Goal: Task Accomplishment & Management: Complete application form

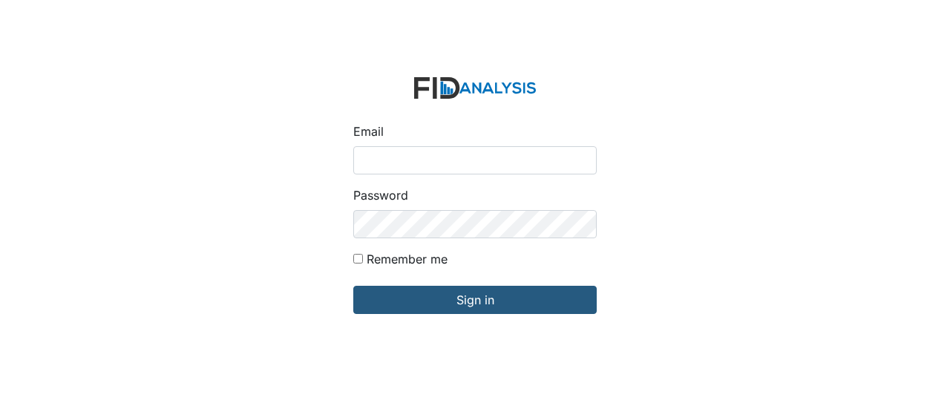
click at [360, 166] on input "Email" at bounding box center [475, 160] width 244 height 28
type input "GClark@lifeincorporated.com"
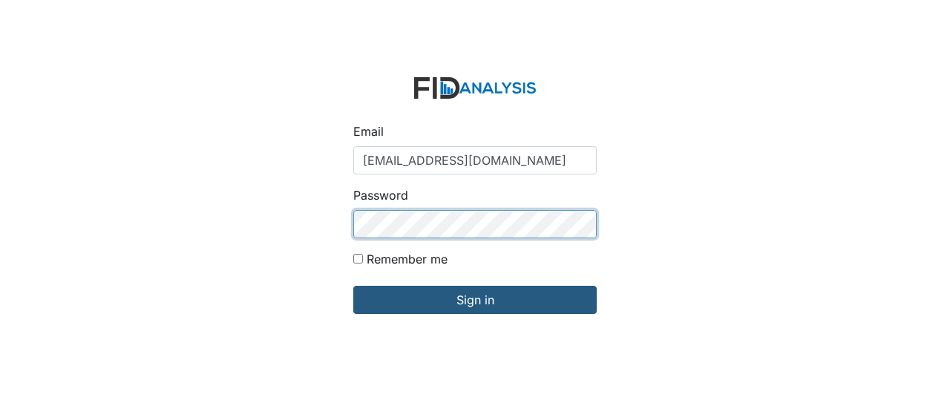
click at [353, 286] on input "Sign in" at bounding box center [475, 300] width 244 height 28
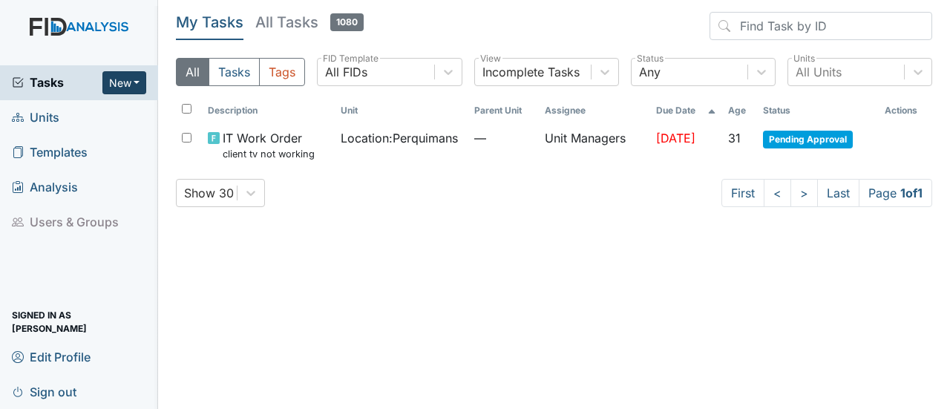
click at [140, 76] on button "New" at bounding box center [124, 82] width 45 height 23
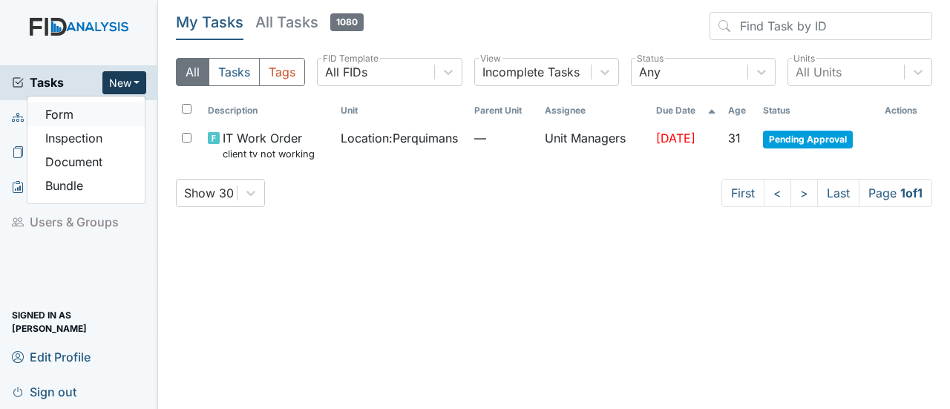
click at [88, 117] on link "Form" at bounding box center [85, 114] width 117 height 24
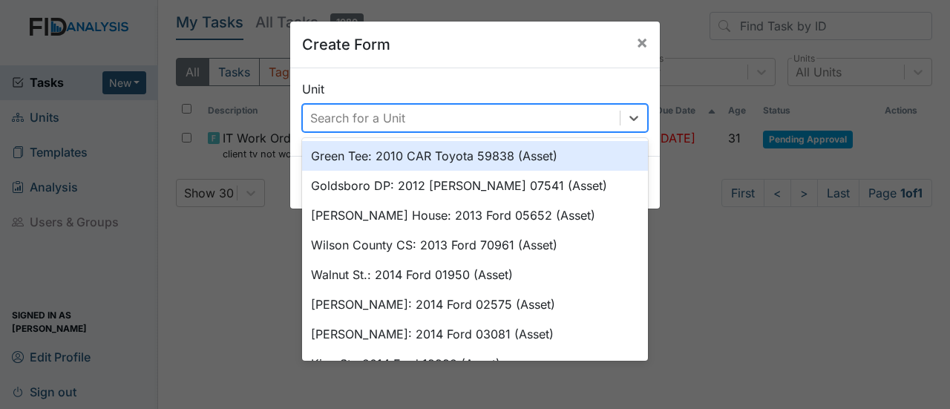
click at [550, 114] on div "Search for a Unit" at bounding box center [461, 118] width 317 height 27
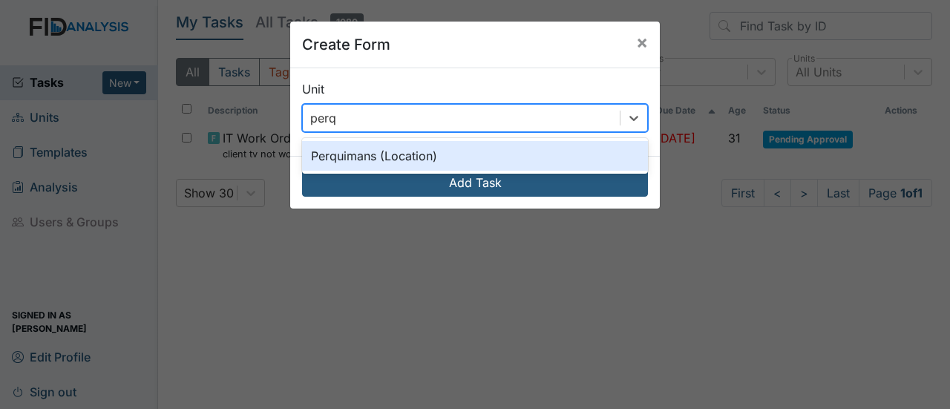
type input "perqu"
click at [465, 153] on div "Perquimans (Location)" at bounding box center [475, 156] width 346 height 30
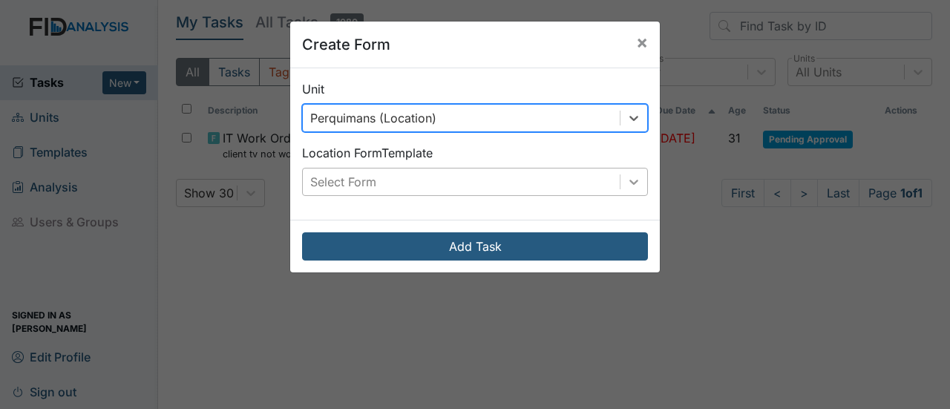
click at [636, 183] on div at bounding box center [634, 182] width 27 height 27
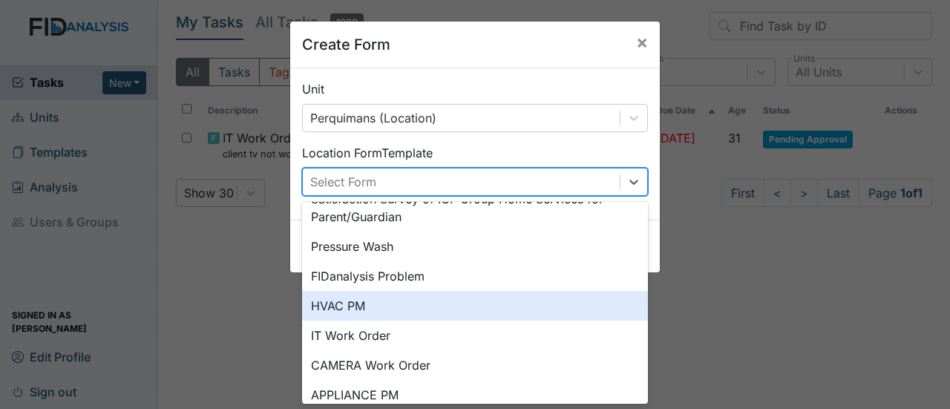
scroll to position [57, 0]
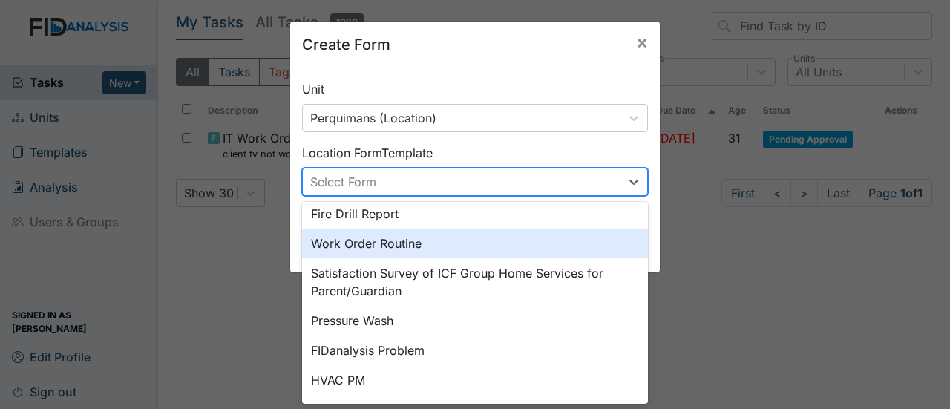
click at [403, 250] on div "Work Order Routine" at bounding box center [475, 244] width 346 height 30
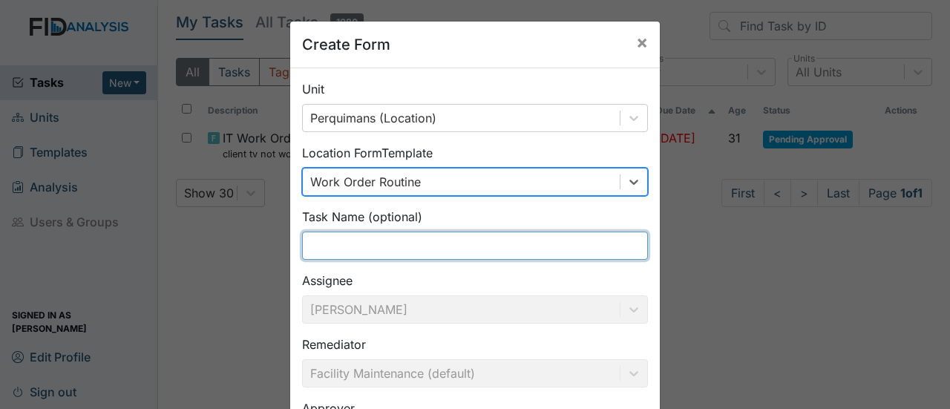
click at [383, 249] on input "text" at bounding box center [475, 246] width 346 height 28
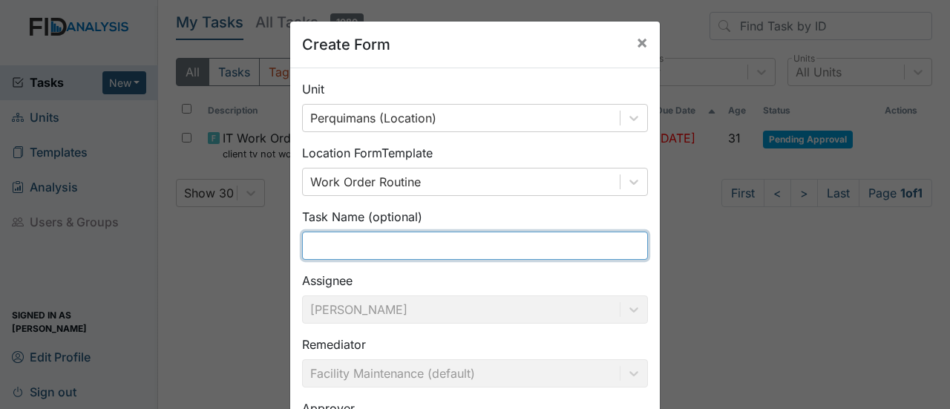
type input "w"
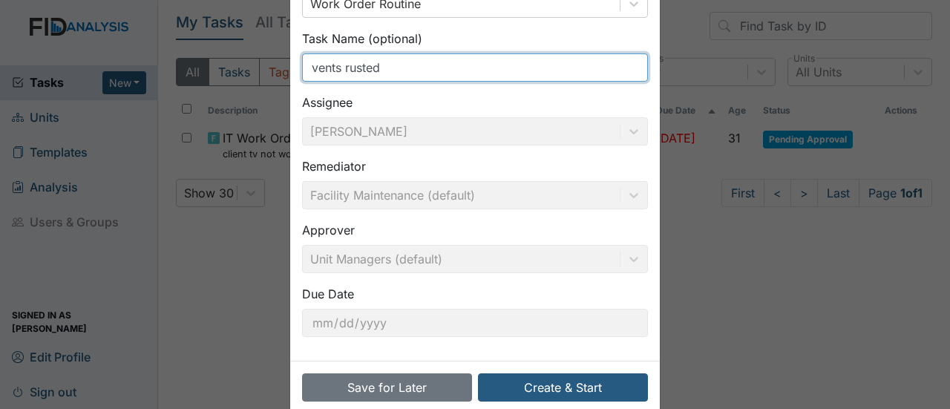
scroll to position [202, 0]
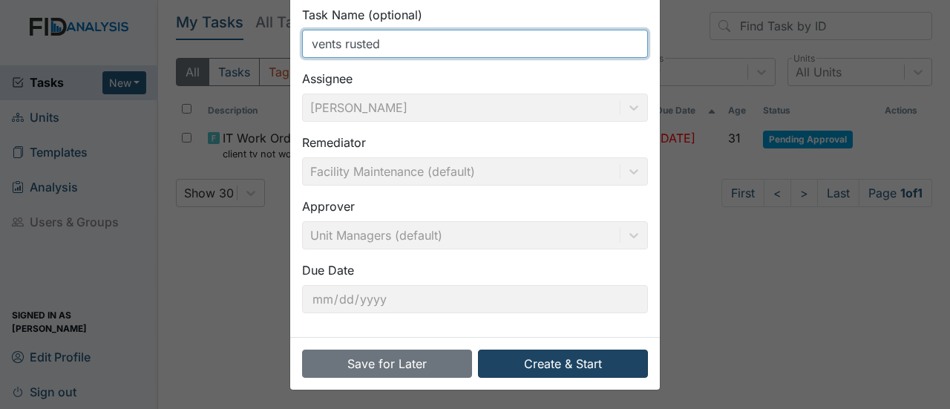
type input "vents rusted"
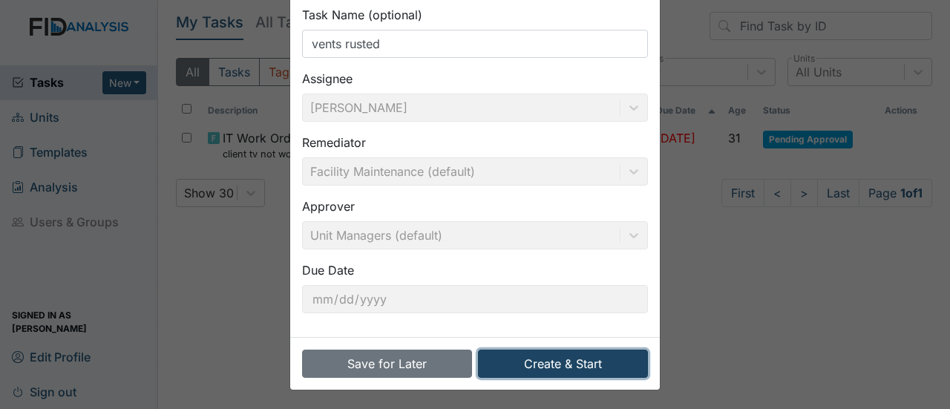
click at [585, 359] on button "Create & Start" at bounding box center [563, 364] width 170 height 28
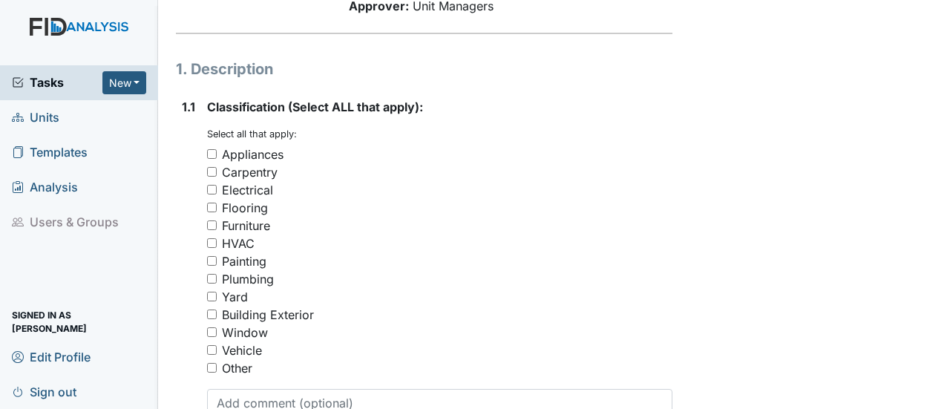
scroll to position [223, 0]
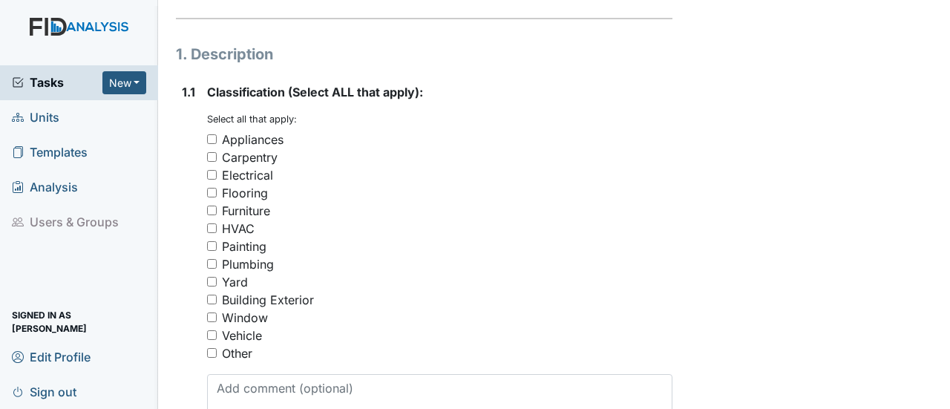
click at [212, 152] on input "Carpentry" at bounding box center [212, 157] width 10 height 10
checkbox input "true"
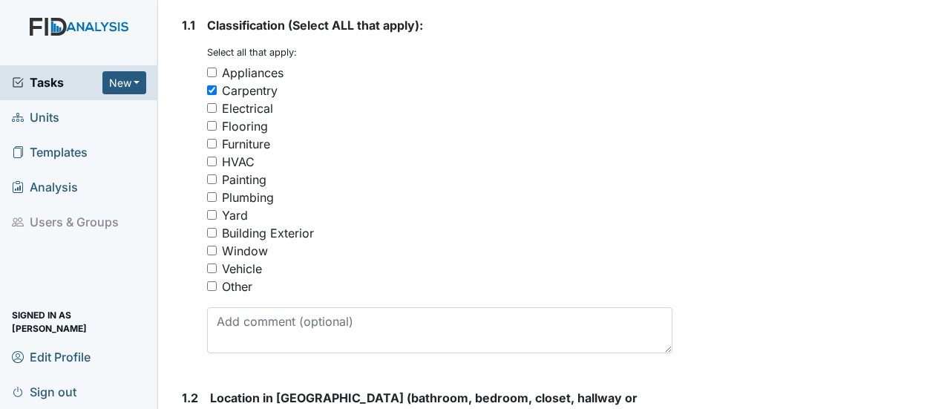
scroll to position [520, 0]
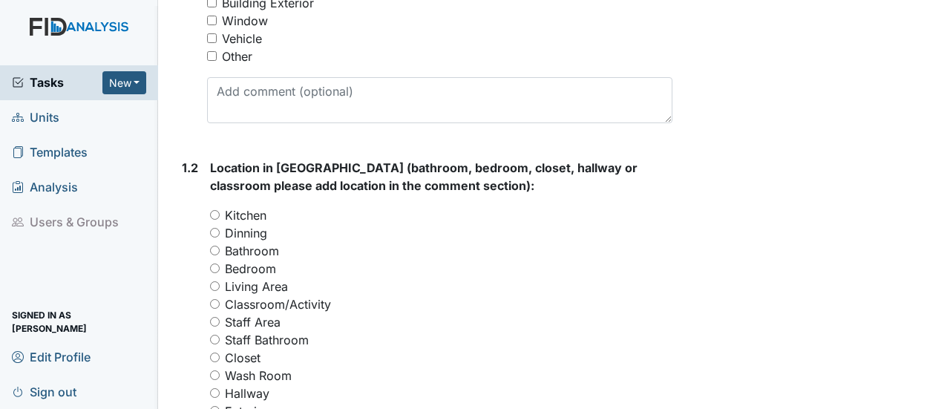
click at [215, 246] on input "Bathroom" at bounding box center [215, 251] width 10 height 10
radio input "true"
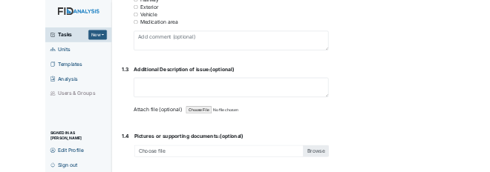
scroll to position [891, 0]
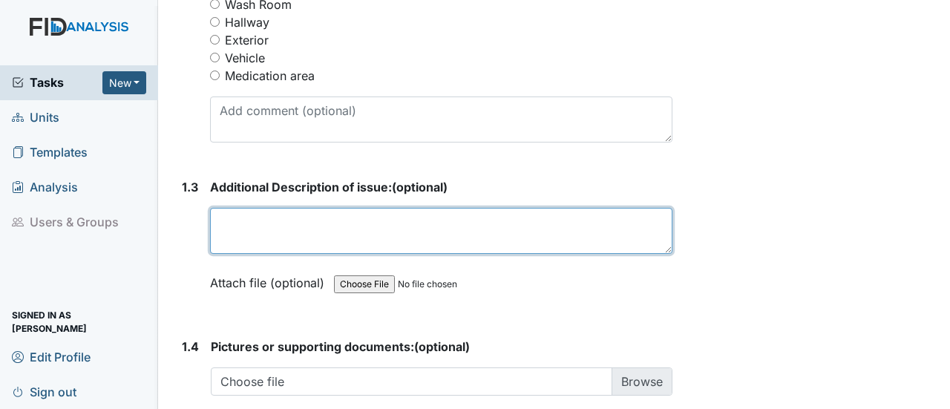
click at [221, 208] on textarea at bounding box center [441, 231] width 463 height 46
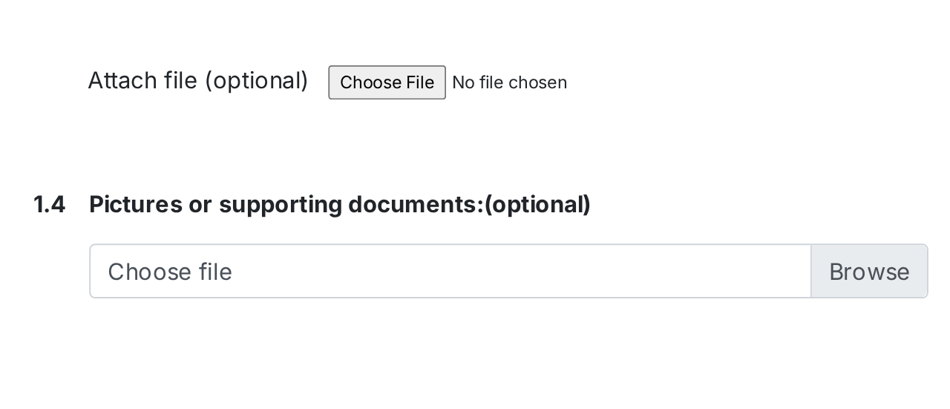
scroll to position [1262, 0]
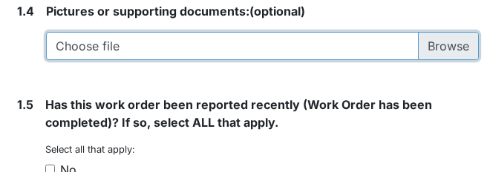
click at [428, 41] on input "file" at bounding box center [262, 46] width 433 height 28
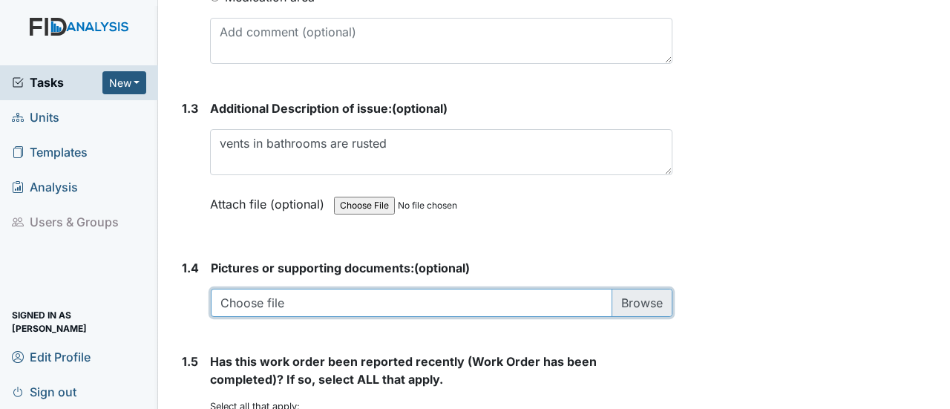
scroll to position [993, 0]
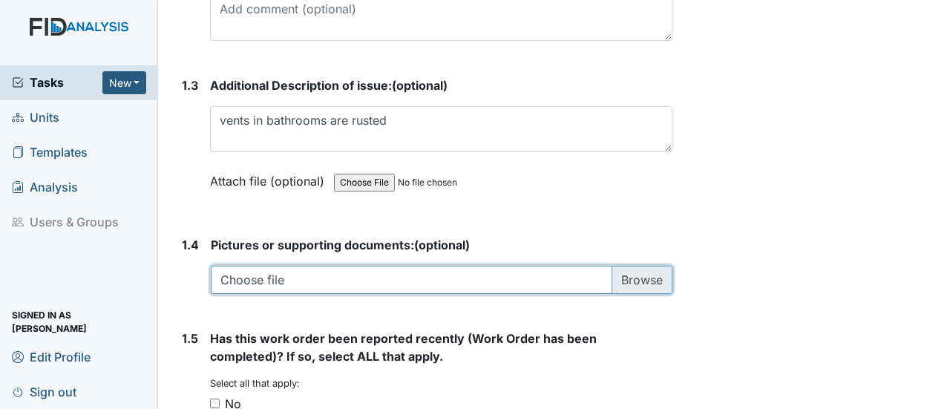
click at [256, 266] on input "file" at bounding box center [442, 280] width 462 height 28
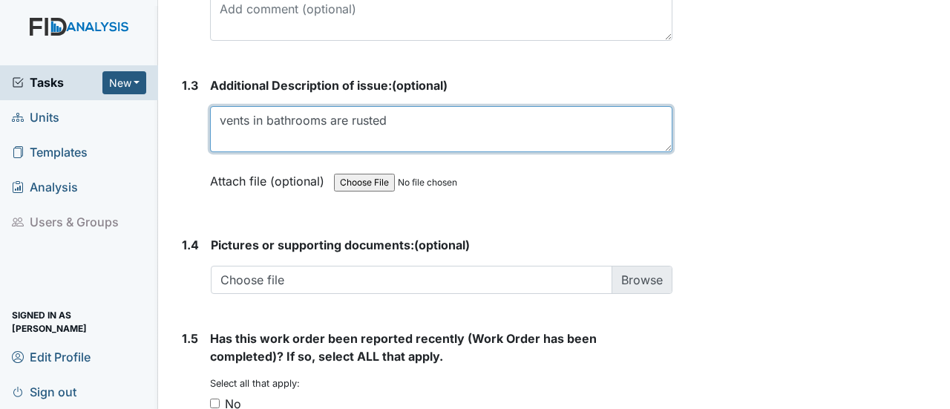
click at [397, 106] on textarea "vents in bathrooms are rusted" at bounding box center [441, 129] width 463 height 46
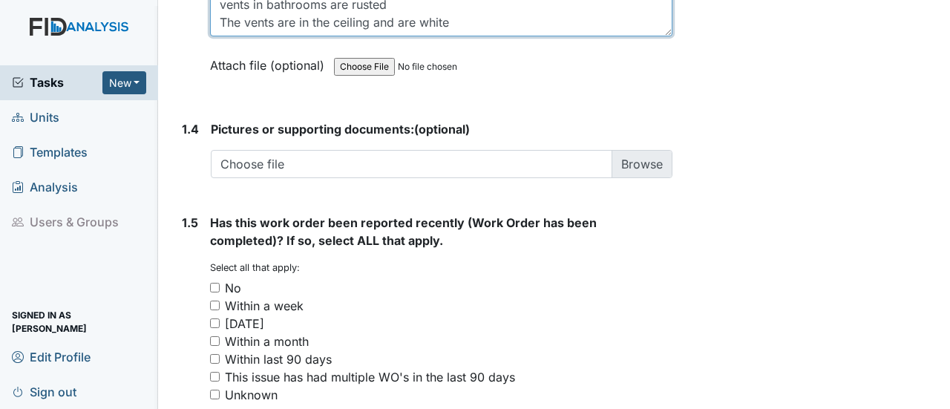
scroll to position [1141, 0]
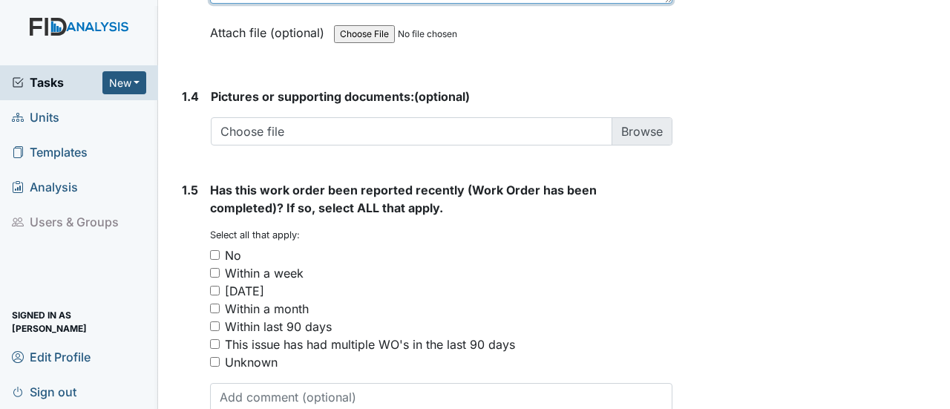
type textarea "vents in bathrooms are rusted The vents are in the ceiling and are white"
click at [212, 250] on input "No" at bounding box center [215, 255] width 10 height 10
checkbox input "true"
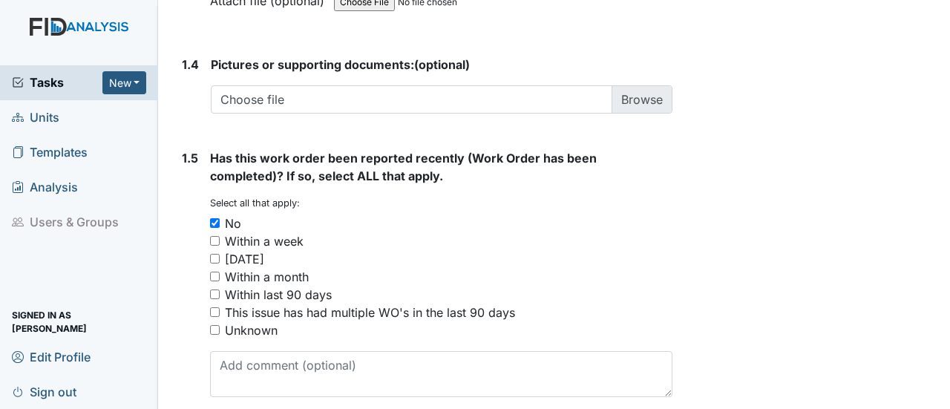
scroll to position [1215, 0]
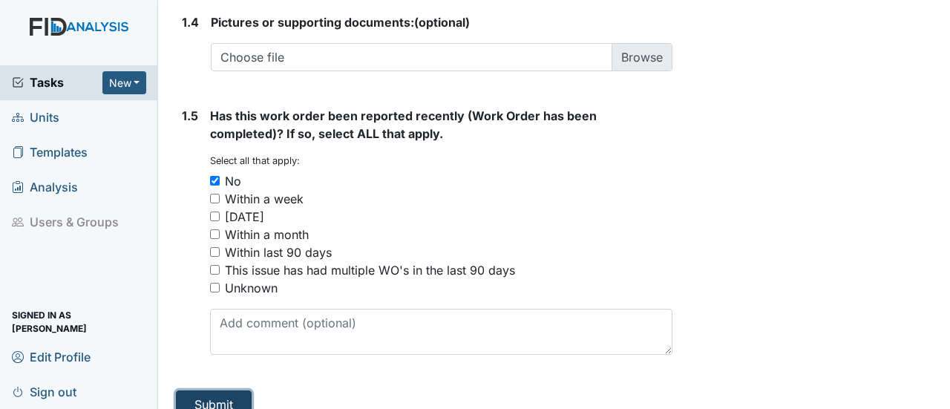
click at [242, 391] on button "Submit" at bounding box center [214, 405] width 76 height 28
